Goal: Check status: Check status

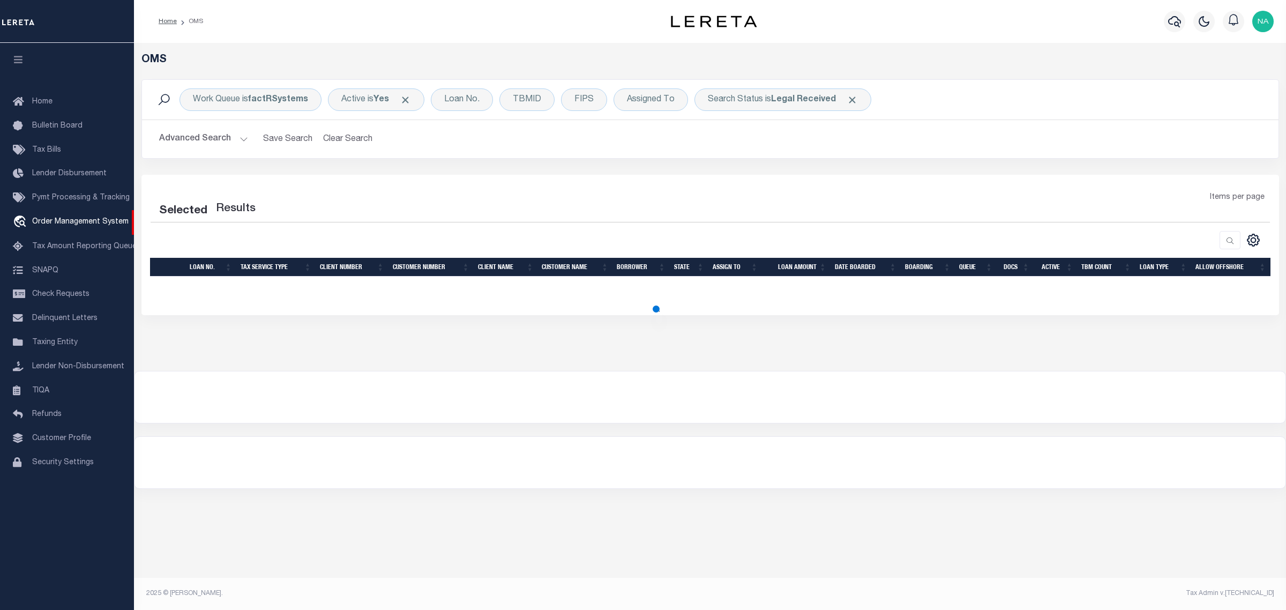
select select "200"
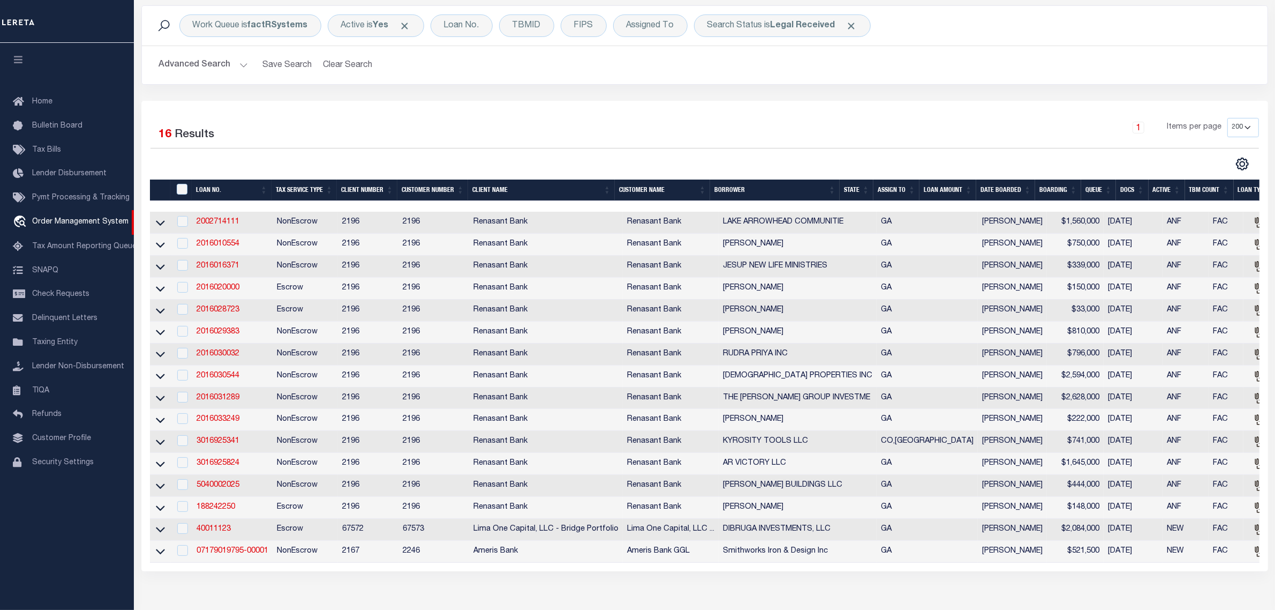
scroll to position [67, 0]
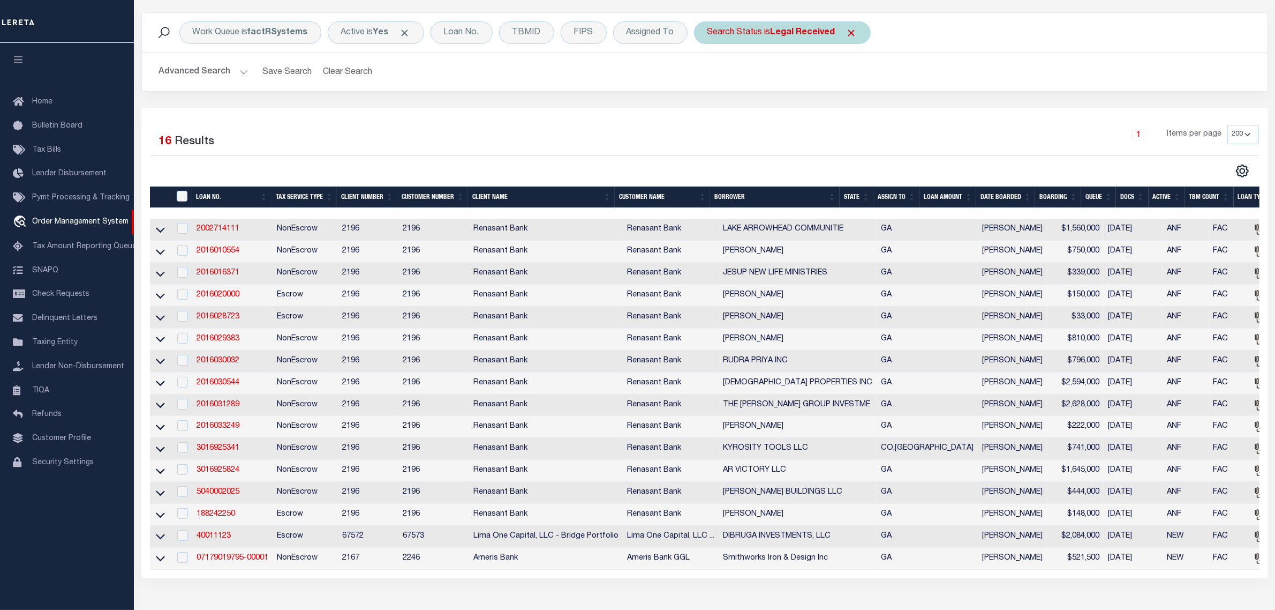
click at [797, 31] on b "Legal Received" at bounding box center [803, 32] width 65 height 9
click at [770, 89] on select "Automated Search Bad Parcel Complete Duplicate Parcel High Dollar Reporting In …" at bounding box center [786, 85] width 157 height 20
select select "IP"
click at [709, 76] on select "Automated Search Bad Parcel Complete Duplicate Parcel High Dollar Reporting In …" at bounding box center [786, 85] width 157 height 20
click at [853, 111] on input "Apply" at bounding box center [850, 109] width 32 height 18
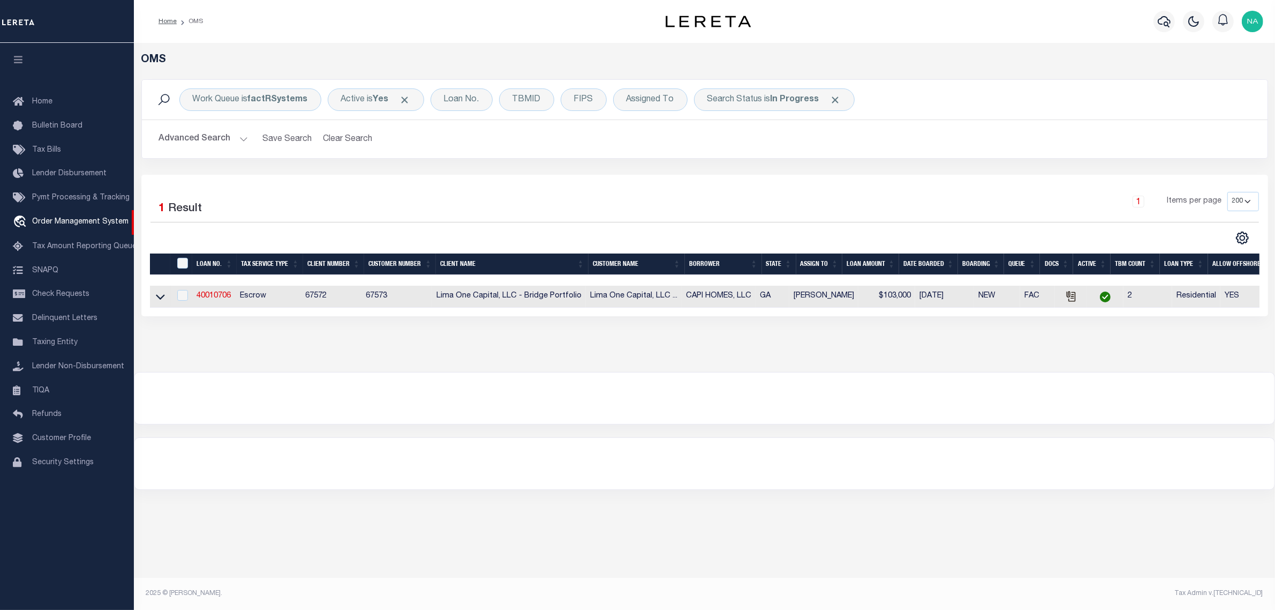
scroll to position [0, 0]
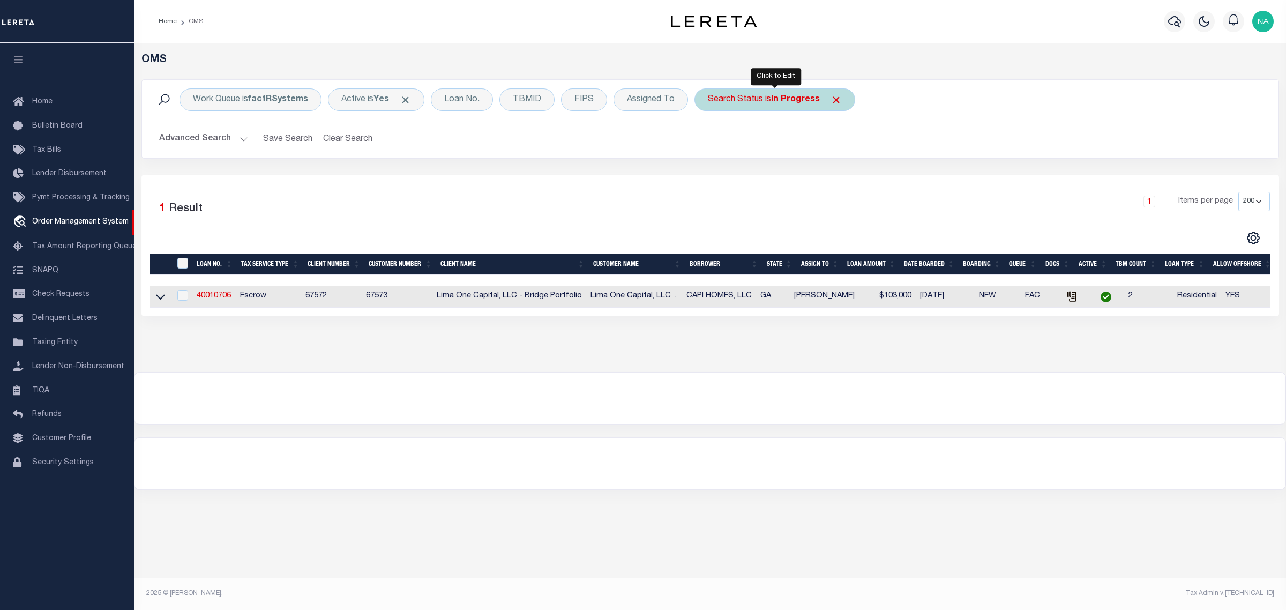
click at [785, 97] on b "In Progress" at bounding box center [795, 99] width 49 height 9
click at [782, 154] on select "Automated Search Bad Parcel Complete Duplicate Parcel High Dollar Reporting In …" at bounding box center [786, 152] width 157 height 20
select select "RD"
click at [709, 142] on select "Automated Search Bad Parcel Complete Duplicate Parcel High Dollar Reporting In …" at bounding box center [786, 152] width 157 height 20
click at [852, 174] on input "Apply" at bounding box center [850, 176] width 32 height 18
